Goal: Register for event/course

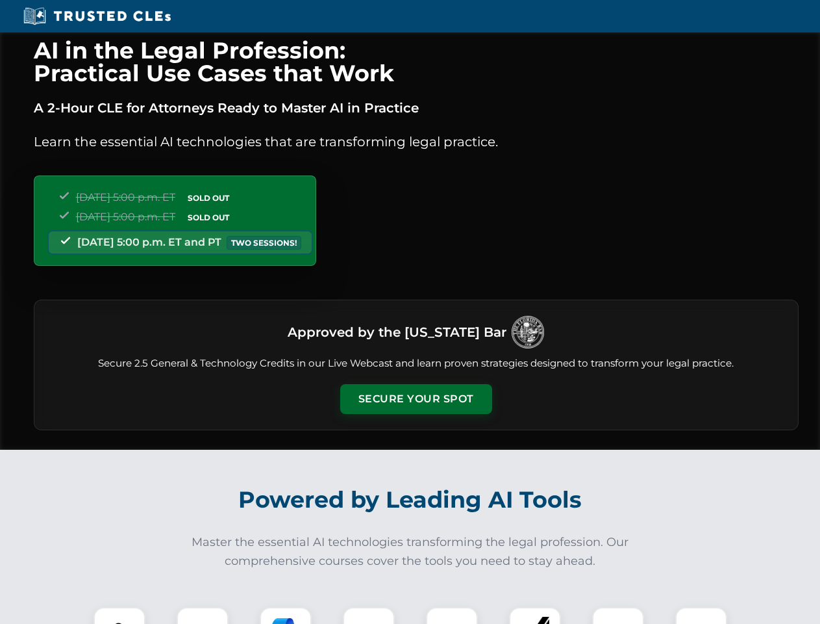
click at [416, 399] on button "Secure Your Spot" at bounding box center [416, 399] width 152 height 30
click at [120, 615] on img at bounding box center [120, 633] width 38 height 38
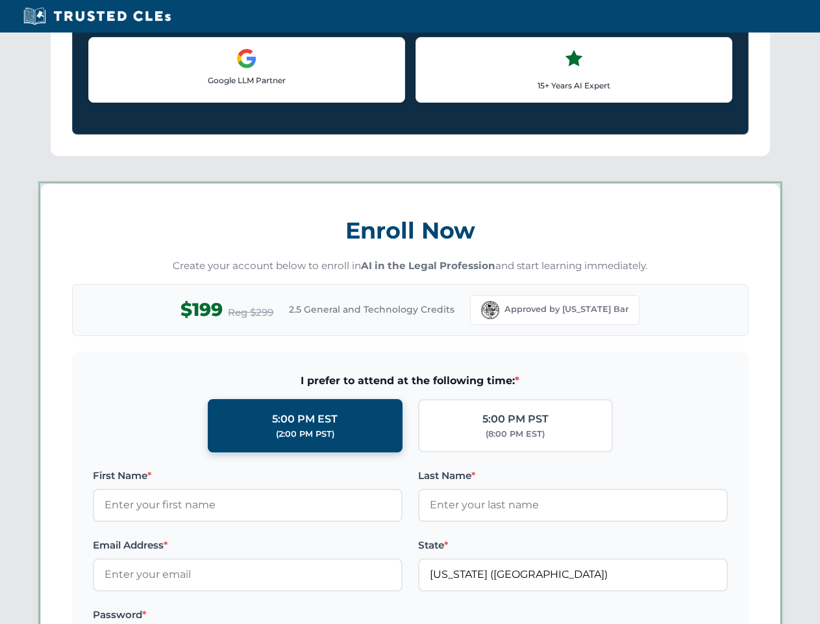
click at [286, 615] on label "Password *" at bounding box center [248, 615] width 310 height 16
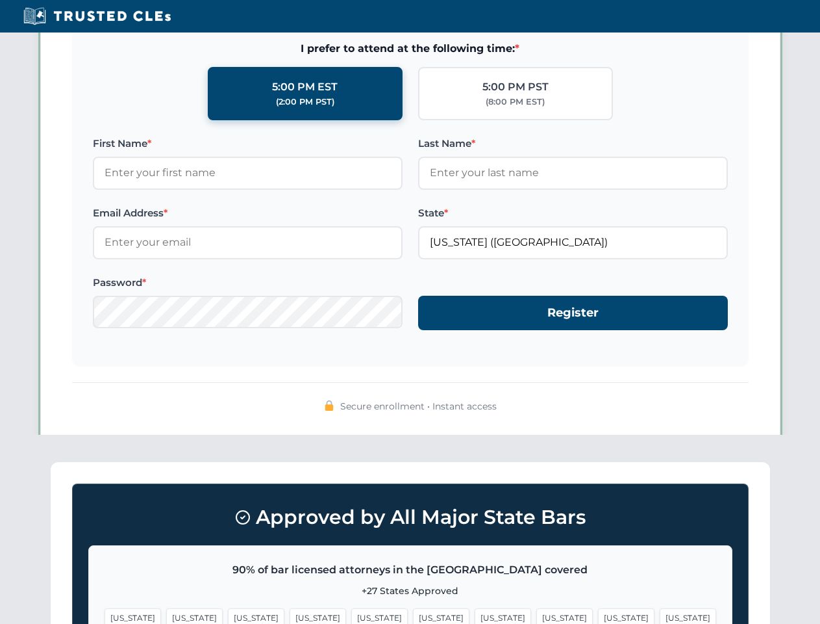
click at [598, 615] on span "[US_STATE]" at bounding box center [626, 617] width 57 height 19
